Goal: Information Seeking & Learning: Find specific fact

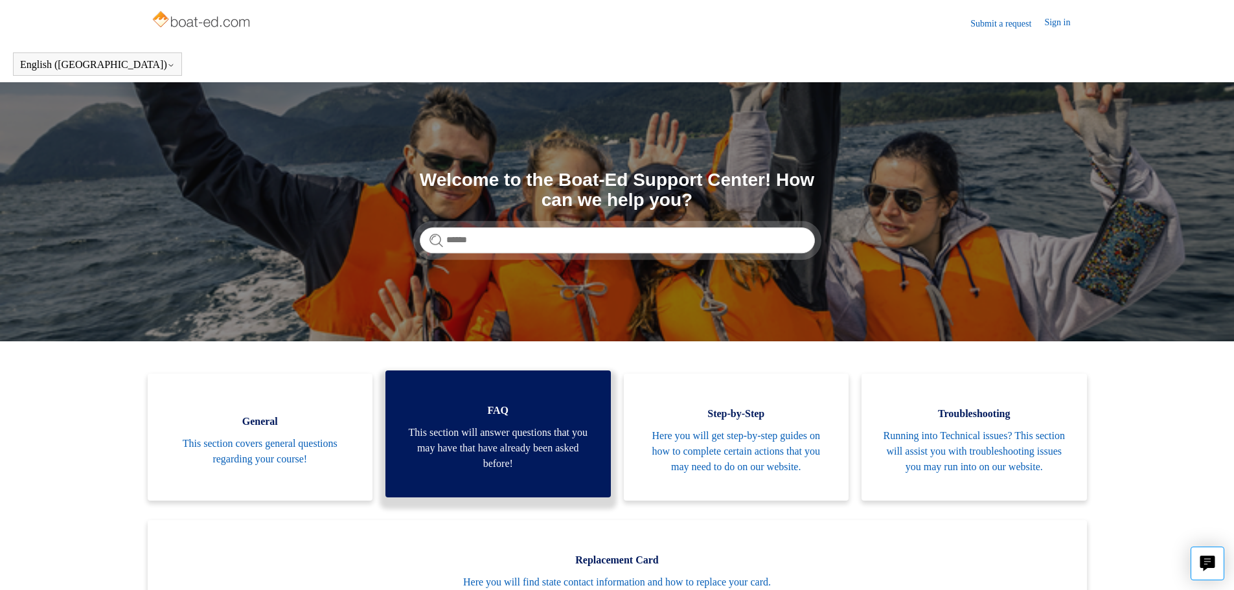
click at [521, 444] on span "This section will answer questions that you may have that have already been ask…" at bounding box center [498, 448] width 187 height 47
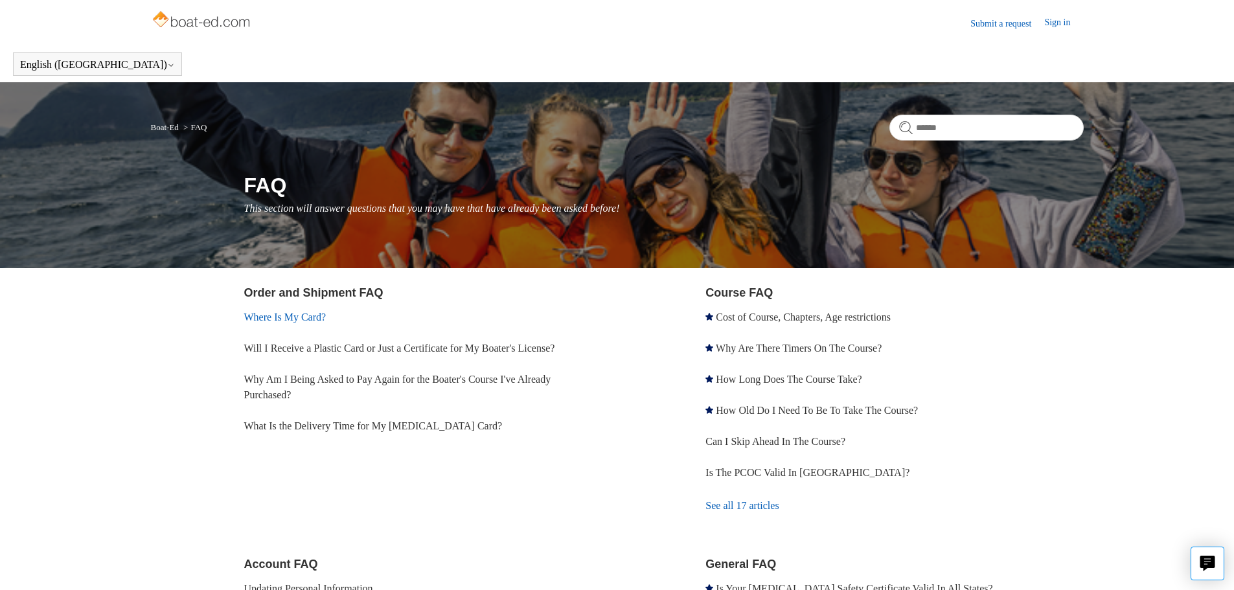
click at [295, 317] on link "Where Is My Card?" at bounding box center [285, 317] width 82 height 11
